Goal: Check status

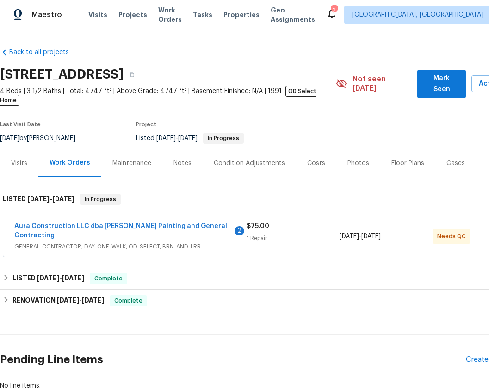
click at [144, 223] on div "Aura Construction LLC dba [PERSON_NAME] Painting and General Contracting 2 GENE…" at bounding box center [130, 237] width 232 height 30
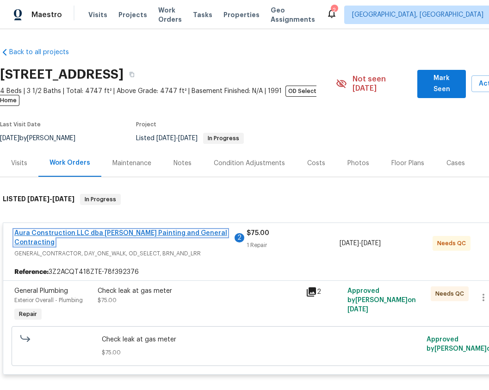
click at [119, 230] on link "Aura Construction LLC dba Logan's Painting and General Contracting" at bounding box center [120, 238] width 213 height 16
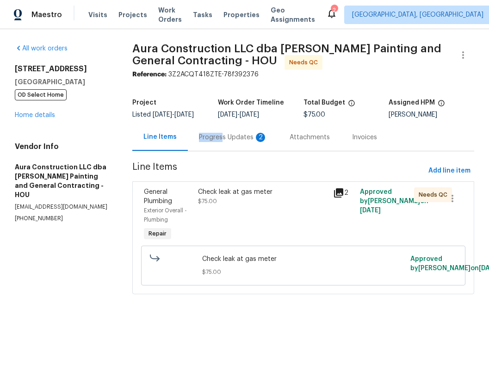
click at [228, 142] on div "Progress Updates 2" at bounding box center [233, 137] width 91 height 27
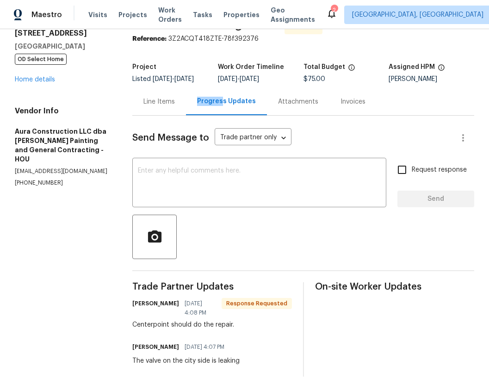
scroll to position [52, 0]
